Goal: Use online tool/utility: Utilize a website feature to perform a specific function

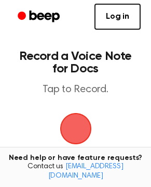
click at [86, 134] on span "button" at bounding box center [75, 128] width 29 height 29
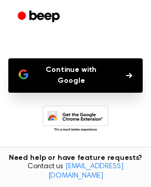
scroll to position [34, 0]
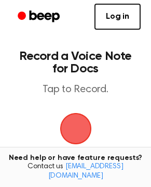
click at [83, 132] on span "button" at bounding box center [76, 129] width 32 height 32
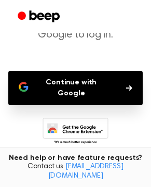
scroll to position [124, 0]
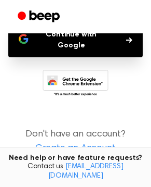
click at [80, 42] on button "Continue with Google" at bounding box center [75, 40] width 135 height 34
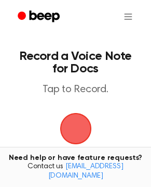
click at [78, 131] on span "button" at bounding box center [75, 128] width 29 height 29
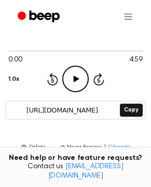
scroll to position [148, 0]
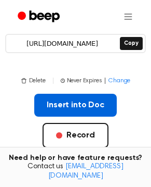
click at [77, 101] on button "Insert into Doc" at bounding box center [75, 105] width 83 height 23
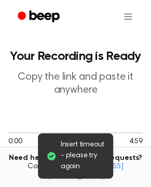
scroll to position [208, 0]
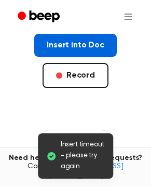
click at [73, 45] on button "Insert into Doc" at bounding box center [75, 45] width 83 height 23
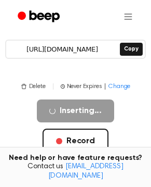
scroll to position [59, 0]
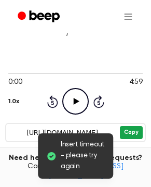
click at [135, 136] on button "Copy" at bounding box center [131, 132] width 22 height 13
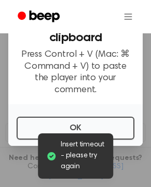
scroll to position [33, 0]
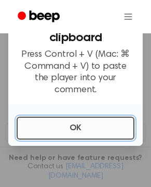
click at [103, 121] on button "OK" at bounding box center [76, 127] width 118 height 23
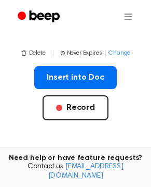
scroll to position [178, 0]
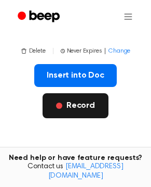
click at [62, 106] on span "button" at bounding box center [59, 105] width 6 height 6
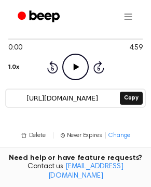
scroll to position [148, 0]
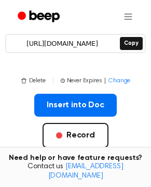
click at [133, 92] on div "Delete | Never Expires | Change Insert into Doc Record" at bounding box center [75, 128] width 135 height 105
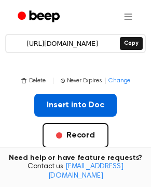
click at [92, 106] on button "Insert into Doc" at bounding box center [75, 105] width 83 height 23
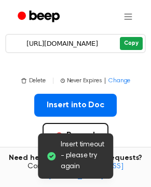
click at [132, 40] on button "Copy" at bounding box center [131, 43] width 22 height 13
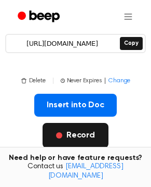
click at [84, 134] on button "Record" at bounding box center [76, 135] width 66 height 25
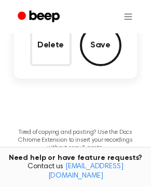
scroll to position [0, 0]
